Goal: Task Accomplishment & Management: Use online tool/utility

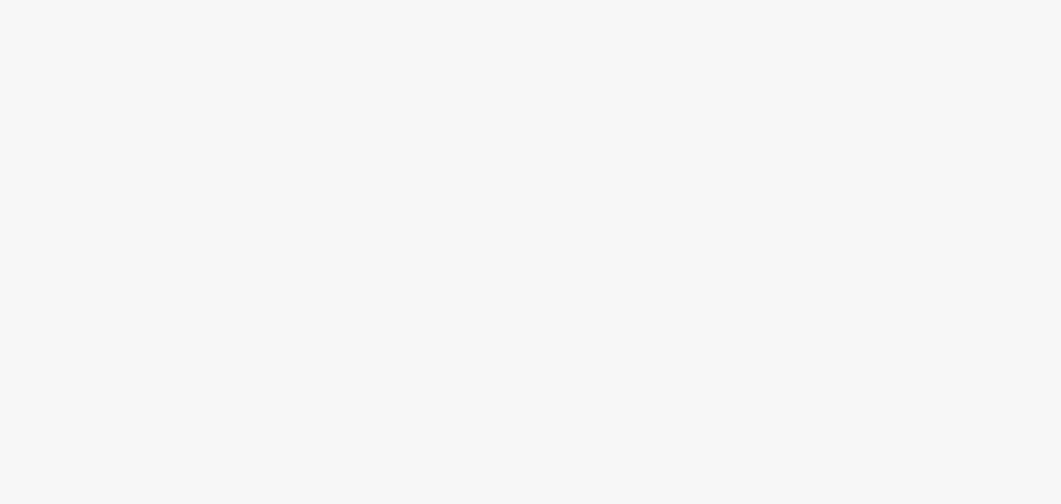
click at [416, 282] on body at bounding box center [530, 252] width 1061 height 504
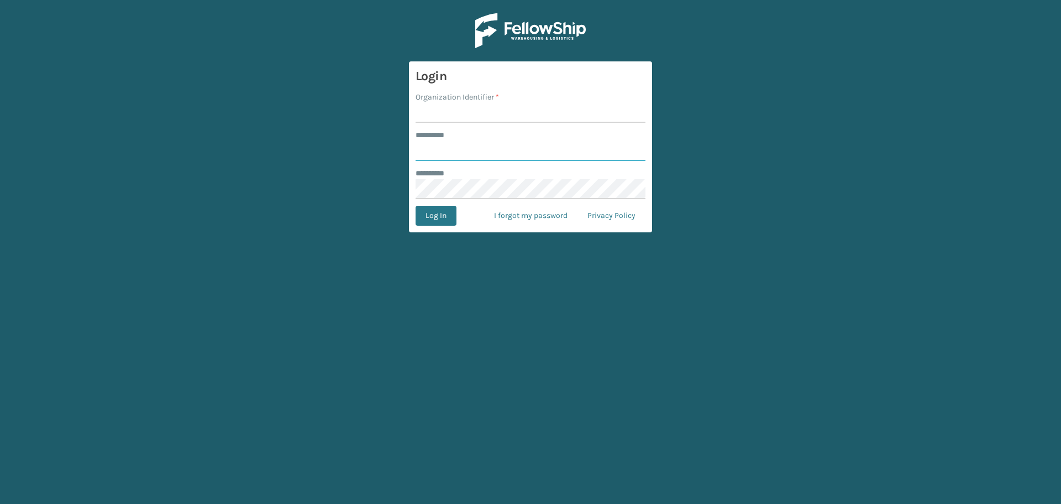
type input "********"
click at [463, 112] on input "Organization Identifier *" at bounding box center [531, 113] width 230 height 20
type input "[GEOGRAPHIC_DATA]"
click at [444, 210] on button "Log In" at bounding box center [436, 216] width 41 height 20
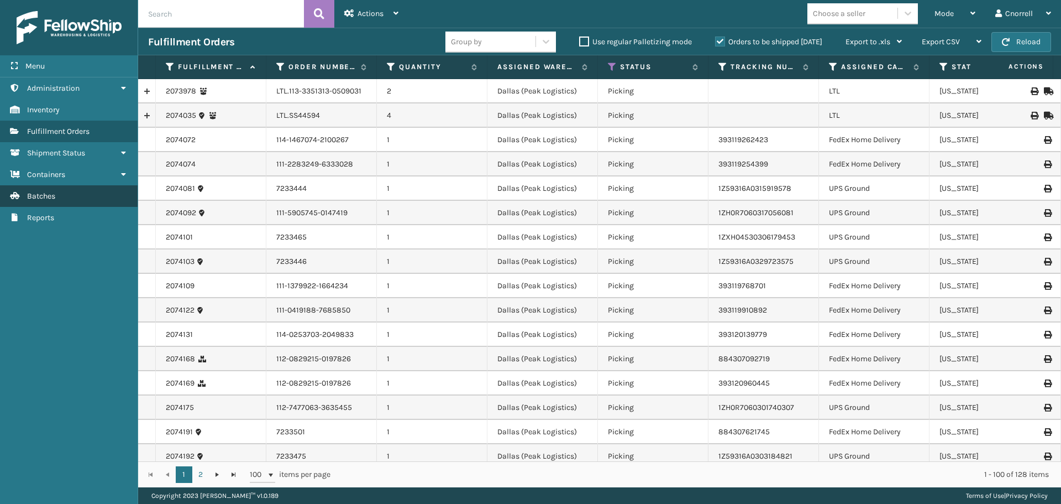
click at [50, 199] on span "Batches" at bounding box center [41, 195] width 28 height 9
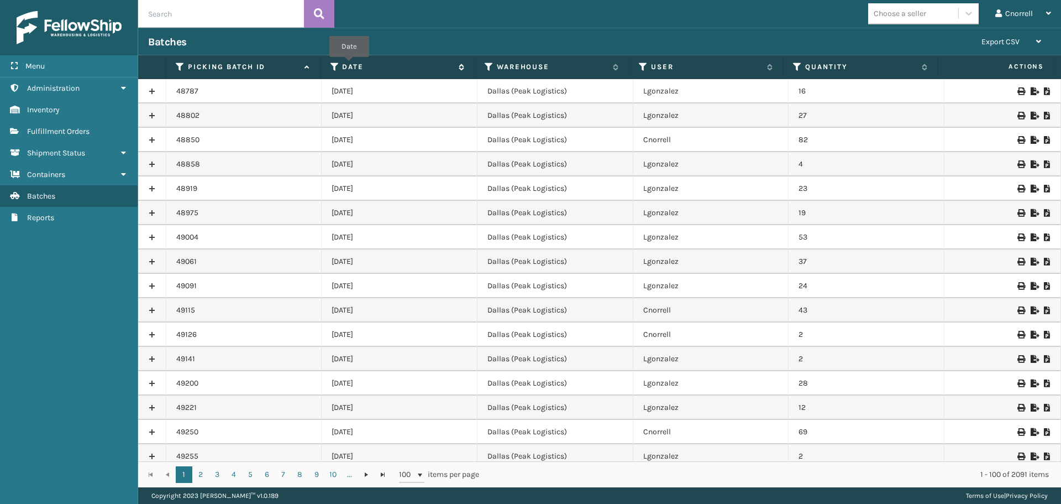
click at [349, 65] on label "Date" at bounding box center [397, 67] width 111 height 10
